Goal: Task Accomplishment & Management: Complete application form

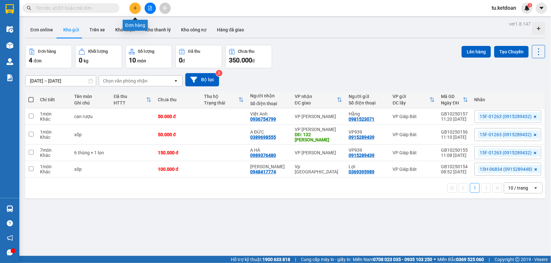
click at [133, 6] on icon "plus" at bounding box center [135, 8] width 5 height 5
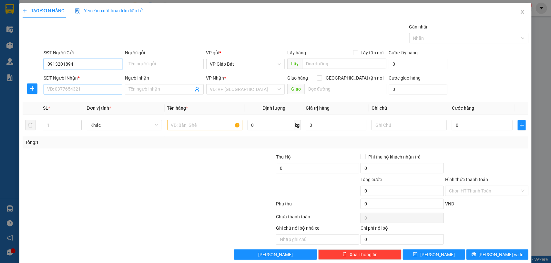
type input "0913201894"
click at [56, 91] on input "SĐT Người Nhận *" at bounding box center [83, 89] width 79 height 10
type input "0982218688"
click at [241, 88] on input "search" at bounding box center [243, 89] width 67 height 10
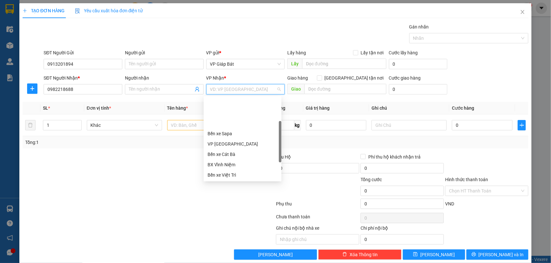
scroll to position [62, 0]
click at [234, 178] on div "VP [PERSON_NAME]" at bounding box center [243, 174] width 70 height 7
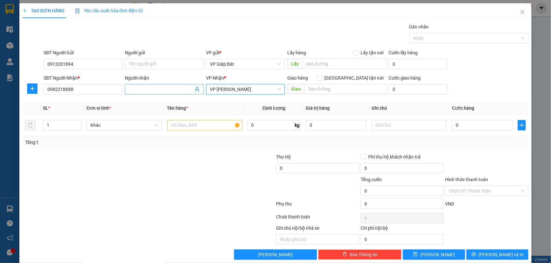
click at [150, 87] on input "Người nhận" at bounding box center [161, 89] width 65 height 7
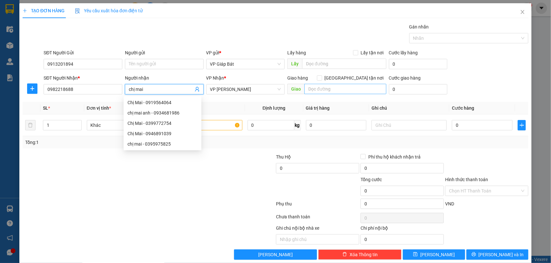
type input "chị mai"
click at [335, 88] on input "text" at bounding box center [345, 89] width 82 height 10
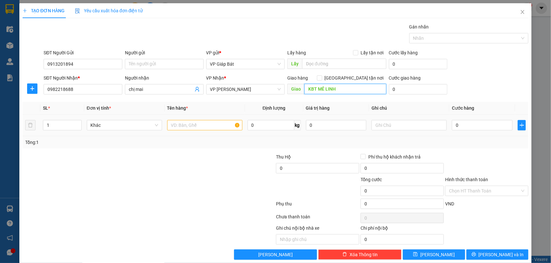
type input "KBT MÊ LINH"
click at [205, 124] on input "text" at bounding box center [204, 125] width 75 height 10
type input "hộp"
click at [477, 125] on input "0" at bounding box center [482, 125] width 61 height 10
type input "5"
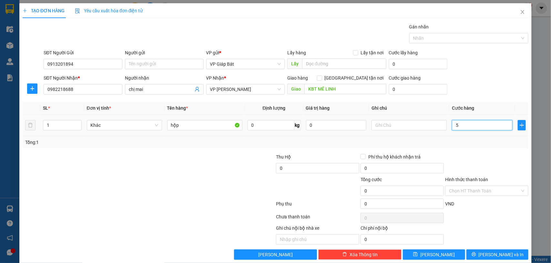
type input "5"
type input "50"
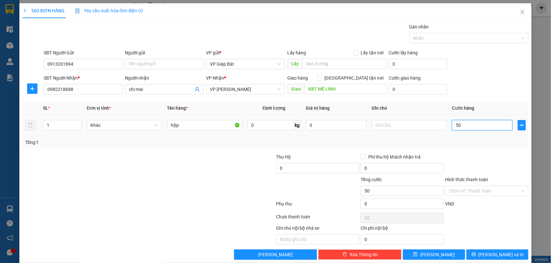
type input "500"
type input "5.000"
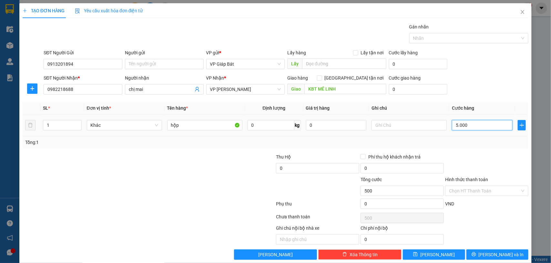
type input "5.000"
type input "50.000"
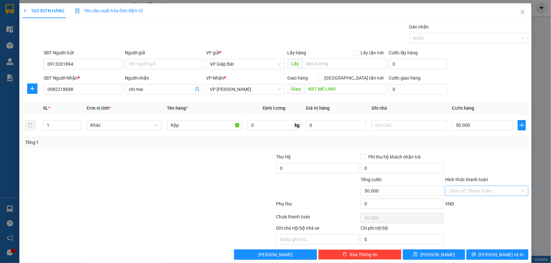
click at [470, 194] on input "Hình thức thanh toán" at bounding box center [484, 191] width 71 height 10
click at [462, 206] on div "Tại văn phòng" at bounding box center [481, 204] width 75 height 7
type input "0"
click at [436, 36] on div at bounding box center [466, 38] width 110 height 8
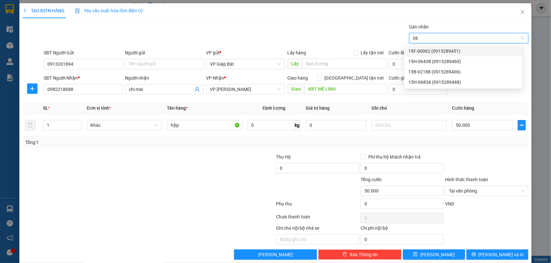
type input "064"
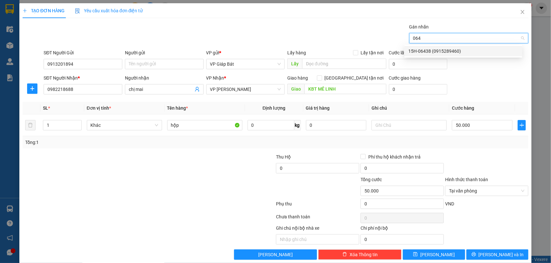
click at [435, 49] on div "15H-06438 (0915289460)" at bounding box center [463, 50] width 110 height 7
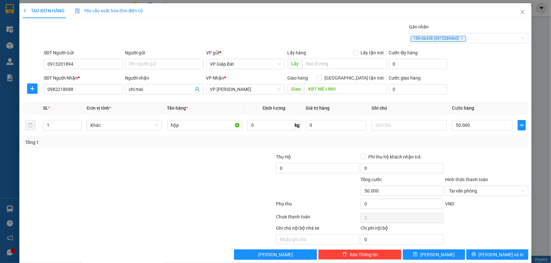
click at [462, 152] on div "Transit Pickup Surcharge Ids Transit Deliver Surcharge Ids Transit Deliver Surc…" at bounding box center [276, 141] width 506 height 236
click at [491, 254] on span "[PERSON_NAME] và In" at bounding box center [501, 254] width 45 height 7
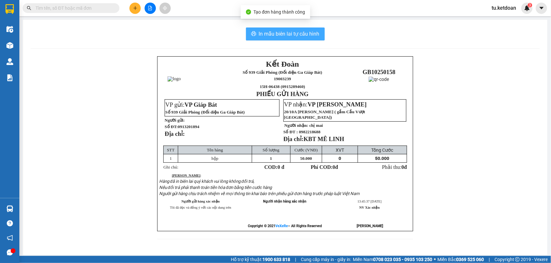
click at [274, 35] on span "In mẫu biên lai tự cấu hình" at bounding box center [289, 34] width 61 height 8
